Goal: Find specific page/section: Find specific page/section

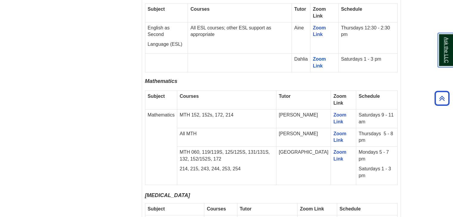
scroll to position [972, 0]
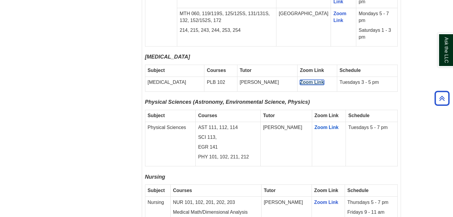
click at [300, 80] on span "Zoom Link" at bounding box center [312, 82] width 24 height 5
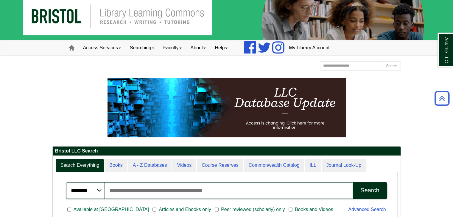
scroll to position [278, 0]
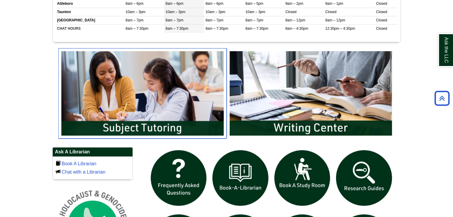
click at [155, 130] on img "slideshow" at bounding box center [142, 93] width 168 height 91
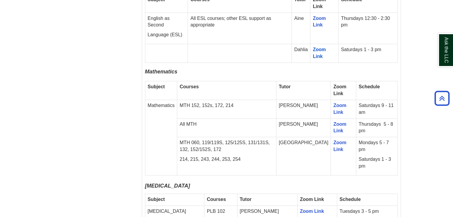
scroll to position [972, 0]
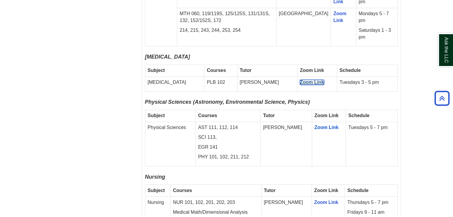
click at [300, 80] on span "Zoom Link" at bounding box center [312, 82] width 24 height 5
